Goal: Task Accomplishment & Management: Manage account settings

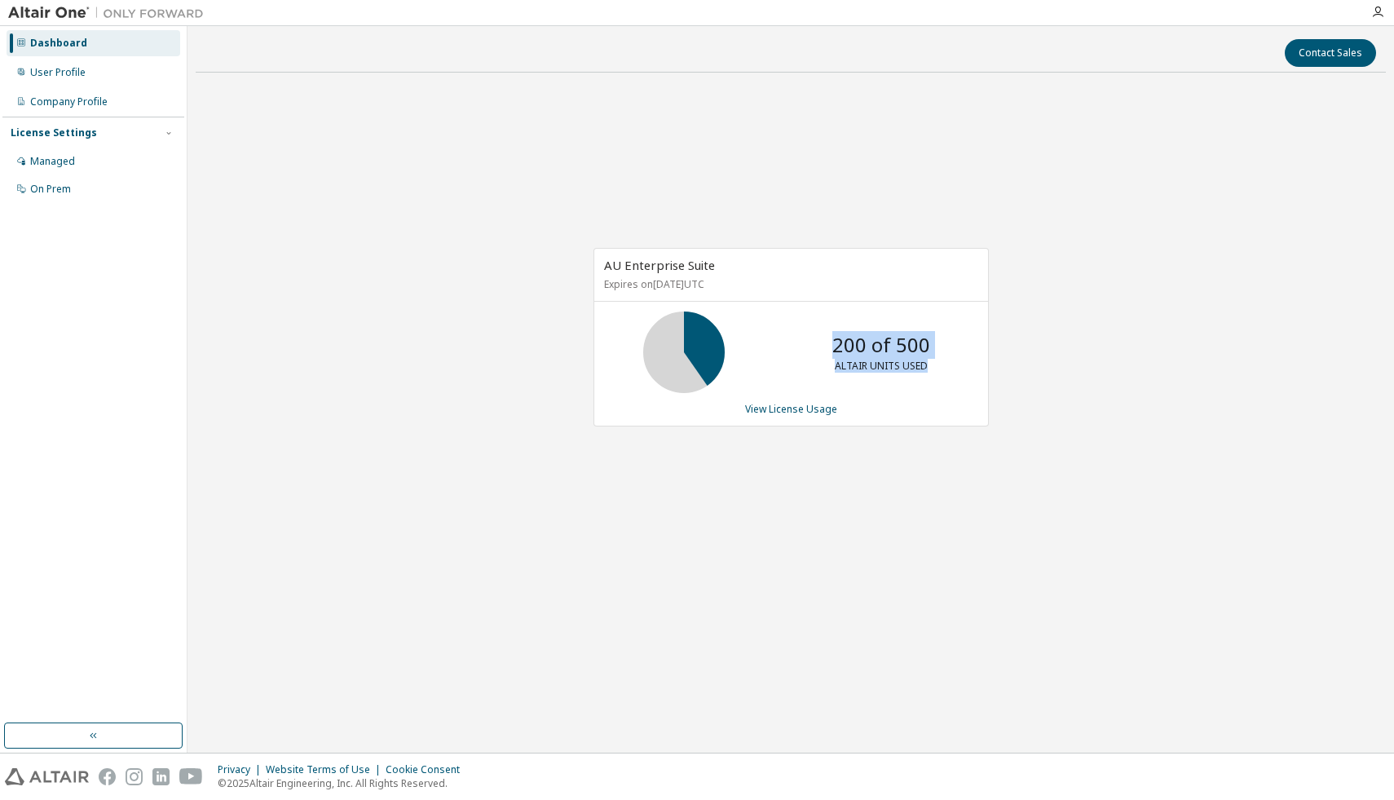
drag, startPoint x: 830, startPoint y: 342, endPoint x: 938, endPoint y: 368, distance: 111.3
click at [938, 368] on div "200 of 500 ALTAIR UNITS USED" at bounding box center [881, 352] width 130 height 82
click at [782, 407] on link "View License Usage" at bounding box center [791, 409] width 92 height 14
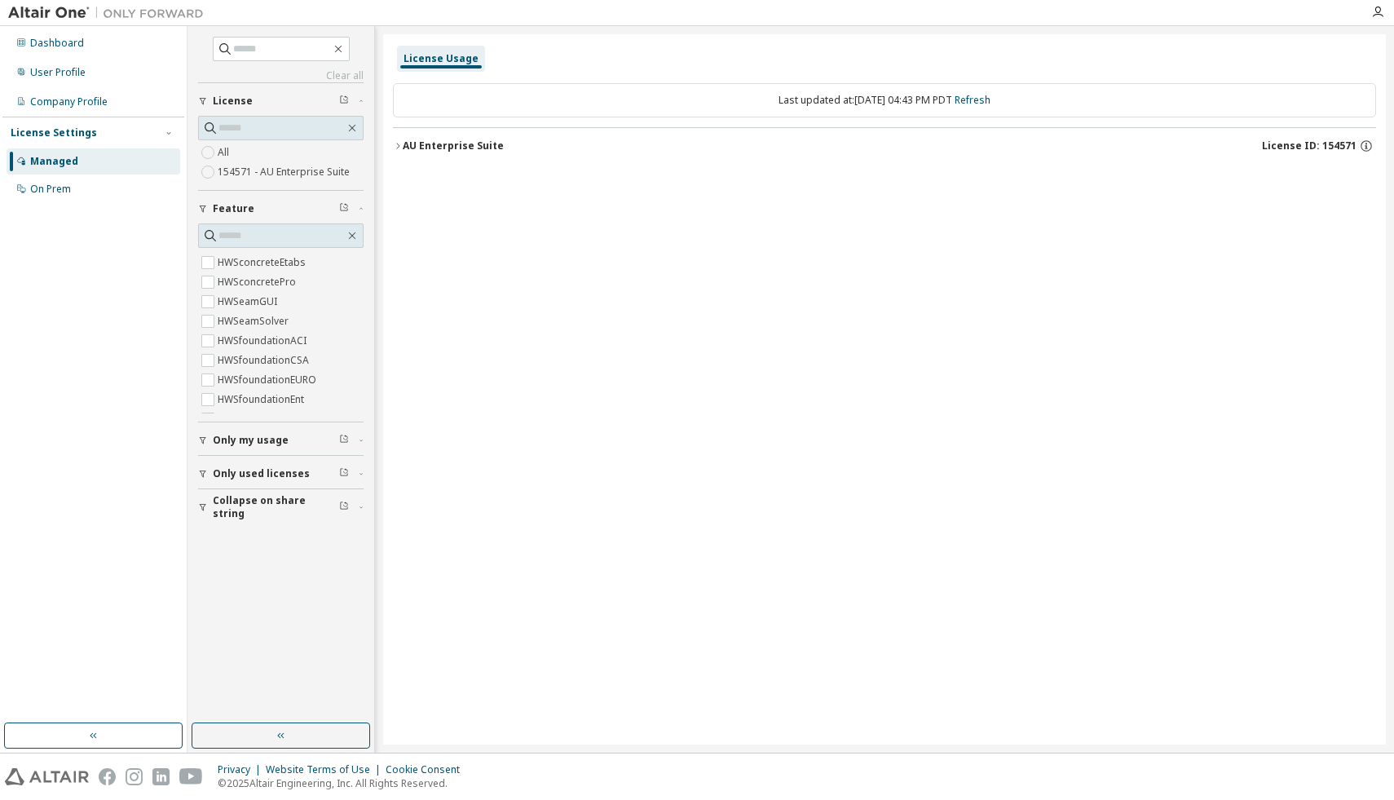
scroll to position [5626, 0]
click at [316, 178] on label "154571 - AU Enterprise Suite" at bounding box center [285, 172] width 135 height 20
click at [310, 172] on label "154571 - AU Enterprise Suite" at bounding box center [285, 172] width 135 height 20
click at [353, 78] on link "Clear all" at bounding box center [280, 75] width 165 height 13
click at [1376, 14] on icon "button" at bounding box center [1377, 12] width 13 height 13
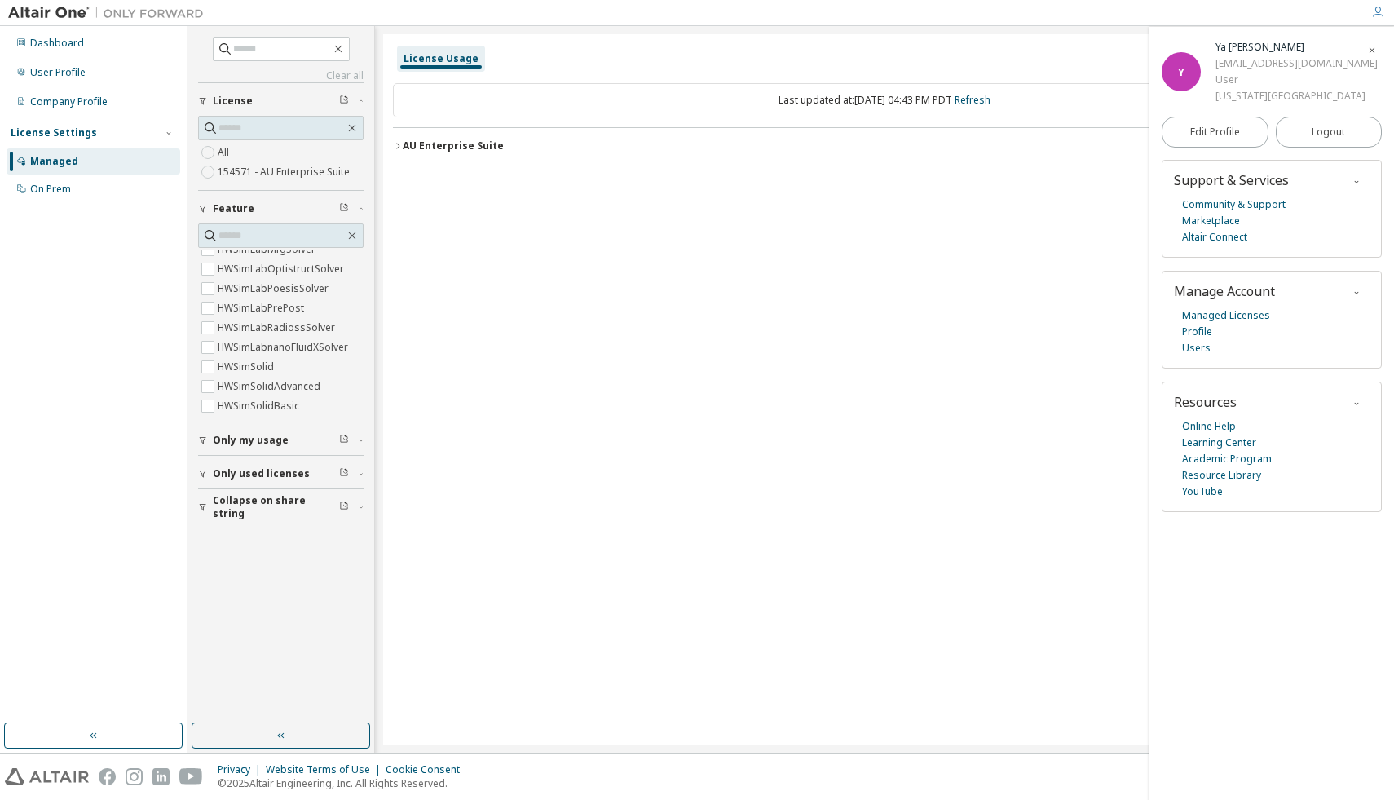
click at [1376, 14] on icon "button" at bounding box center [1377, 12] width 13 height 13
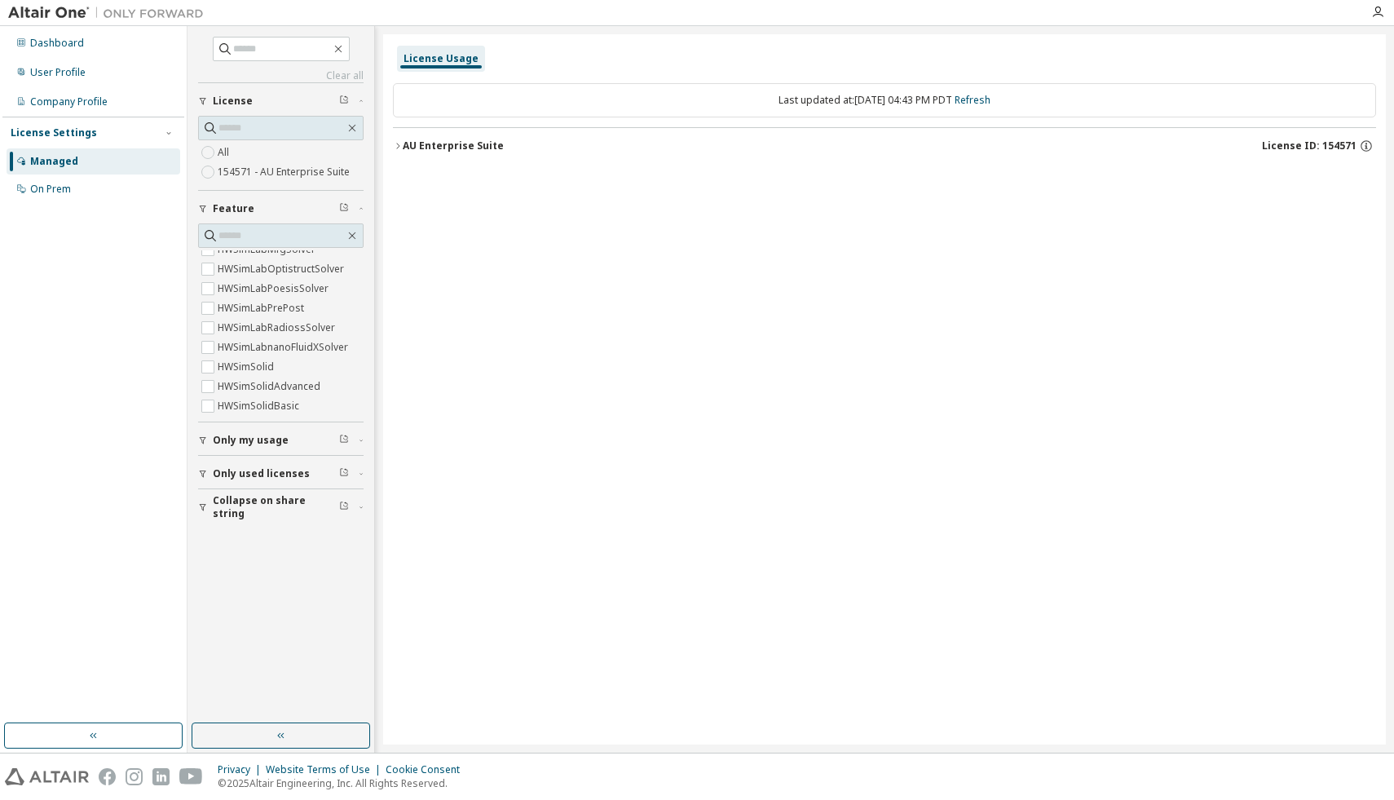
click at [77, 133] on div "License Settings" at bounding box center [54, 132] width 86 height 13
click at [55, 190] on div "On Prem" at bounding box center [50, 189] width 41 height 13
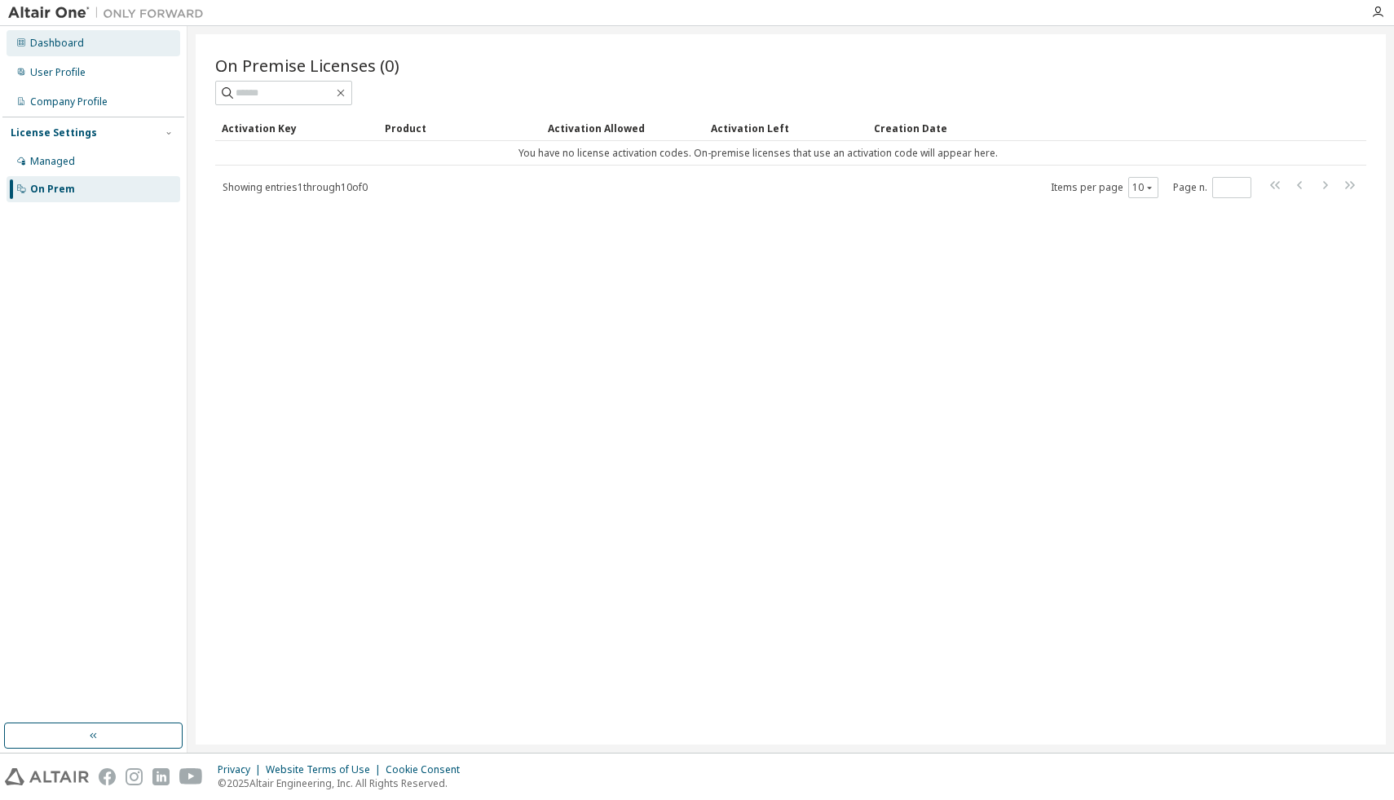
click at [60, 47] on div "Dashboard" at bounding box center [57, 43] width 54 height 13
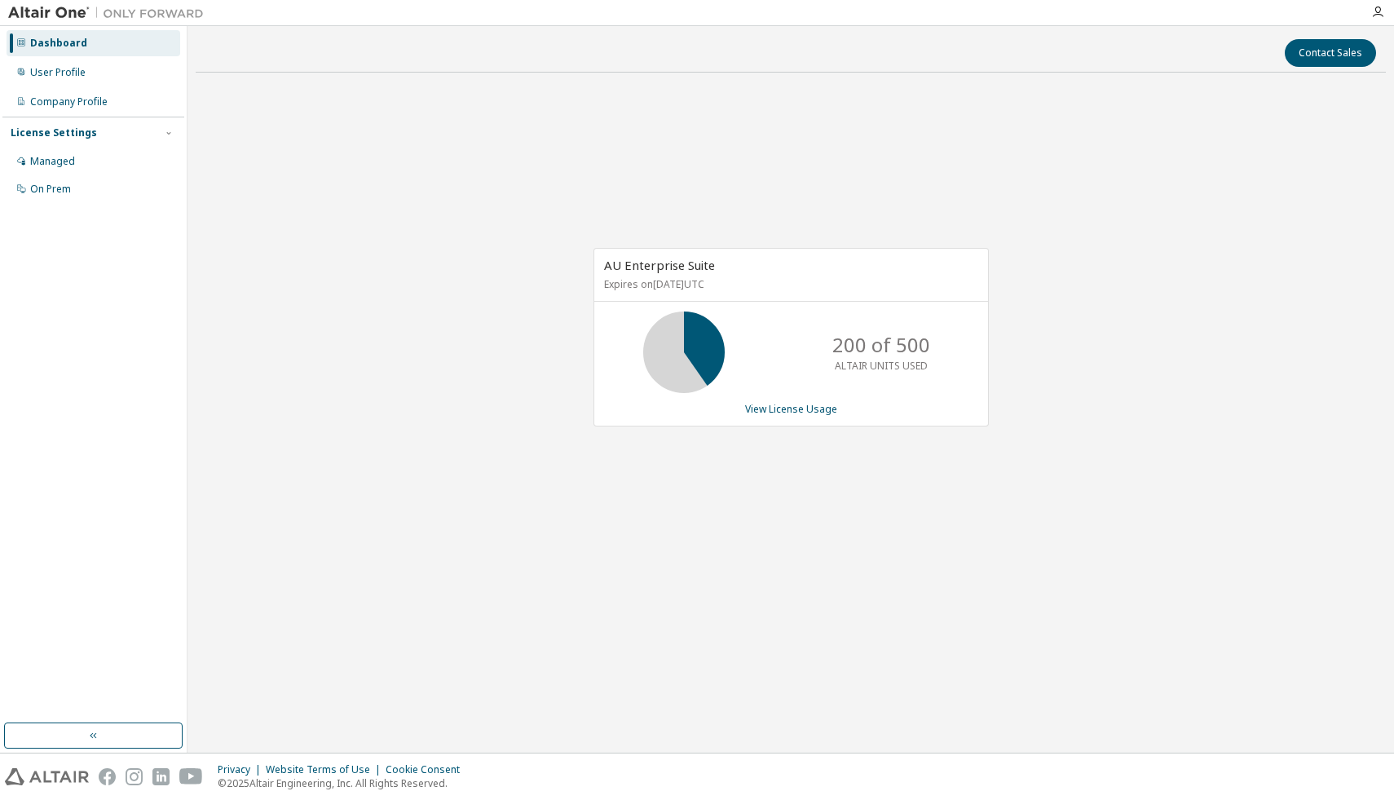
click at [692, 351] on icon at bounding box center [684, 352] width 41 height 41
drag, startPoint x: 646, startPoint y: 284, endPoint x: 770, endPoint y: 277, distance: 124.1
click at [770, 277] on p "Expires on October 13, 2025 UTC" at bounding box center [789, 284] width 370 height 14
click at [779, 280] on p "Expires on October 13, 2025 UTC" at bounding box center [789, 284] width 370 height 14
click at [41, 70] on div "User Profile" at bounding box center [57, 72] width 55 height 13
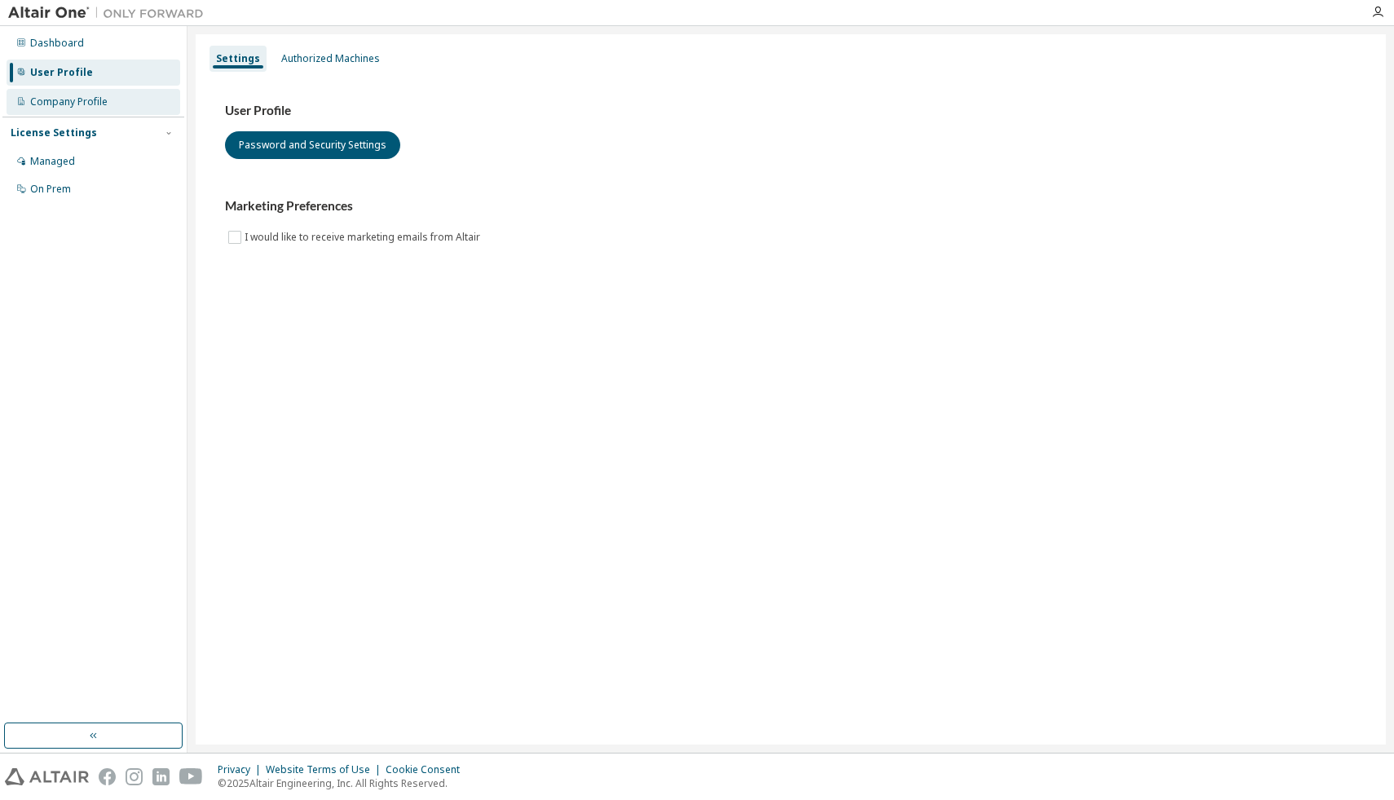
click at [46, 95] on div "Company Profile" at bounding box center [68, 101] width 77 height 13
